Goal: Task Accomplishment & Management: Manage account settings

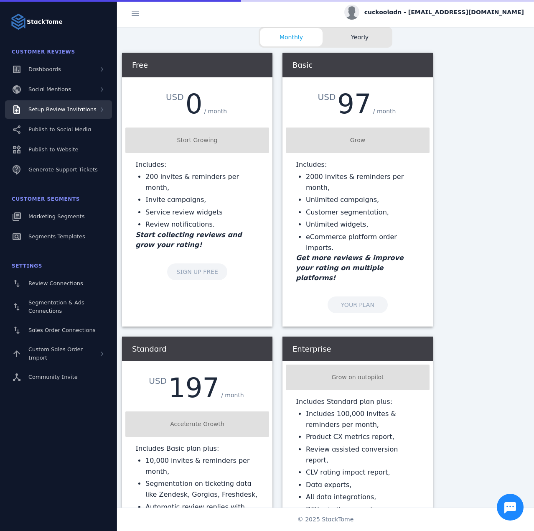
drag, startPoint x: 86, startPoint y: 107, endPoint x: 85, endPoint y: 118, distance: 11.4
click at [86, 108] on span "Setup Review Invitations" at bounding box center [62, 109] width 68 height 6
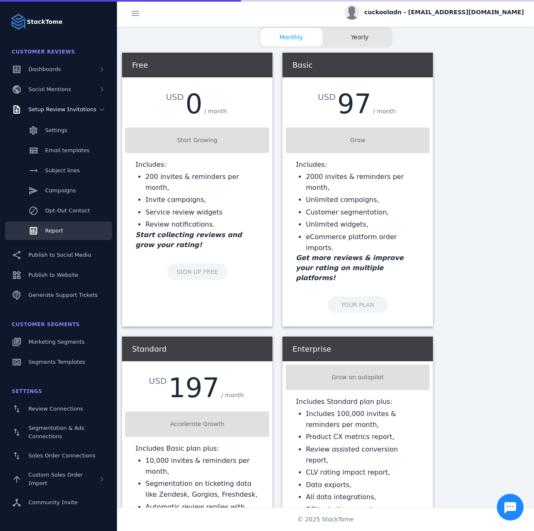
click at [64, 234] on link "Report" at bounding box center [58, 231] width 107 height 18
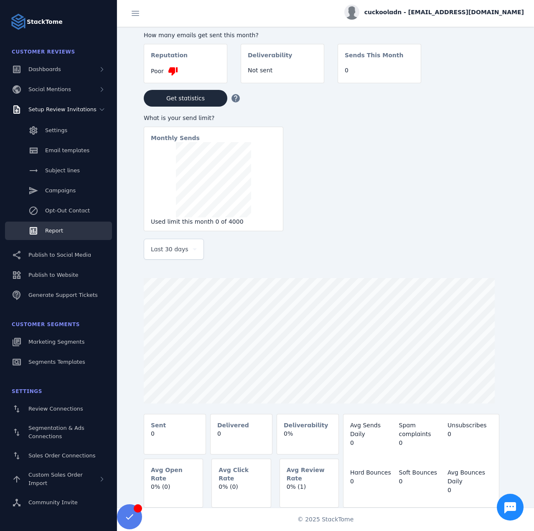
click at [438, 19] on div "cuckooladn - [EMAIL_ADDRESS][DOMAIN_NAME]" at bounding box center [434, 12] width 180 height 15
click at [487, 87] on button "Sign out" at bounding box center [494, 81] width 60 height 20
